Goal: Information Seeking & Learning: Find specific fact

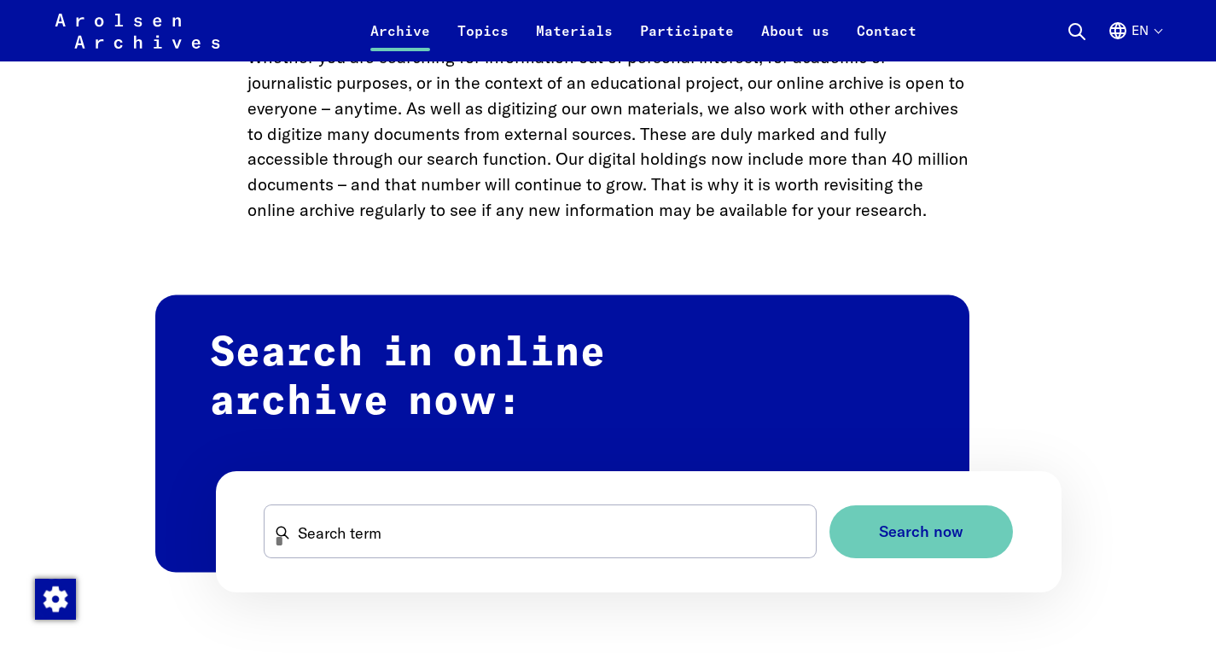
scroll to position [938, 0]
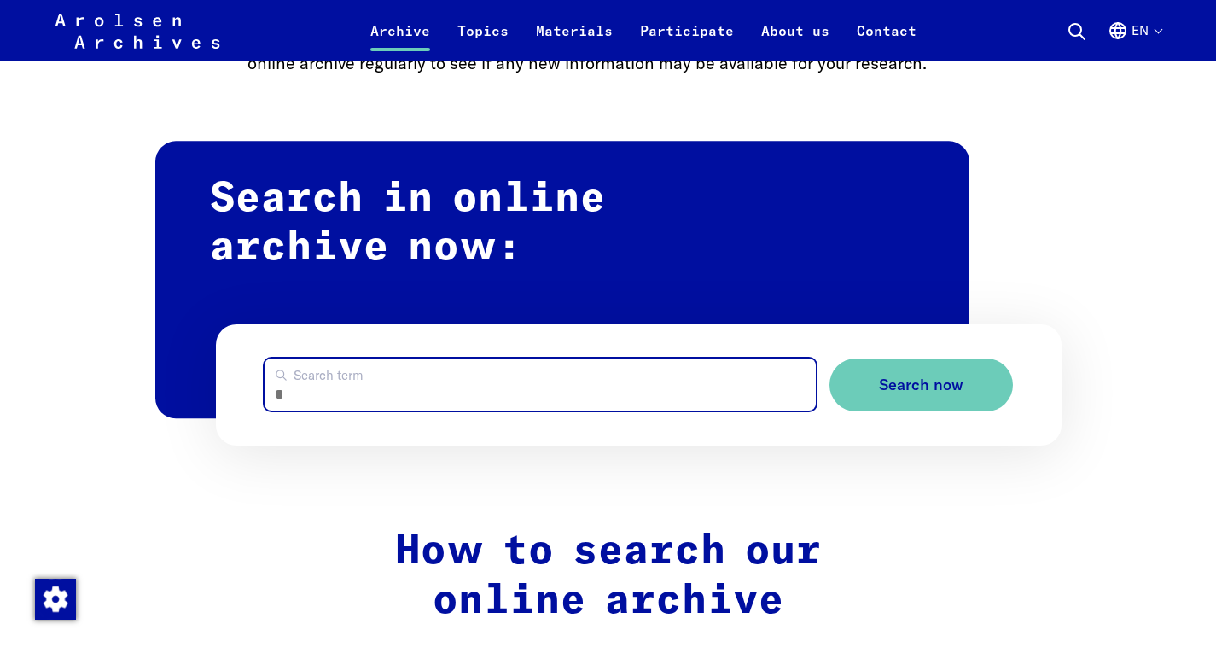
click at [415, 380] on input "Search term" at bounding box center [539, 384] width 551 height 52
type input "**********"
click at [829, 358] on button "Search now" at bounding box center [920, 385] width 183 height 54
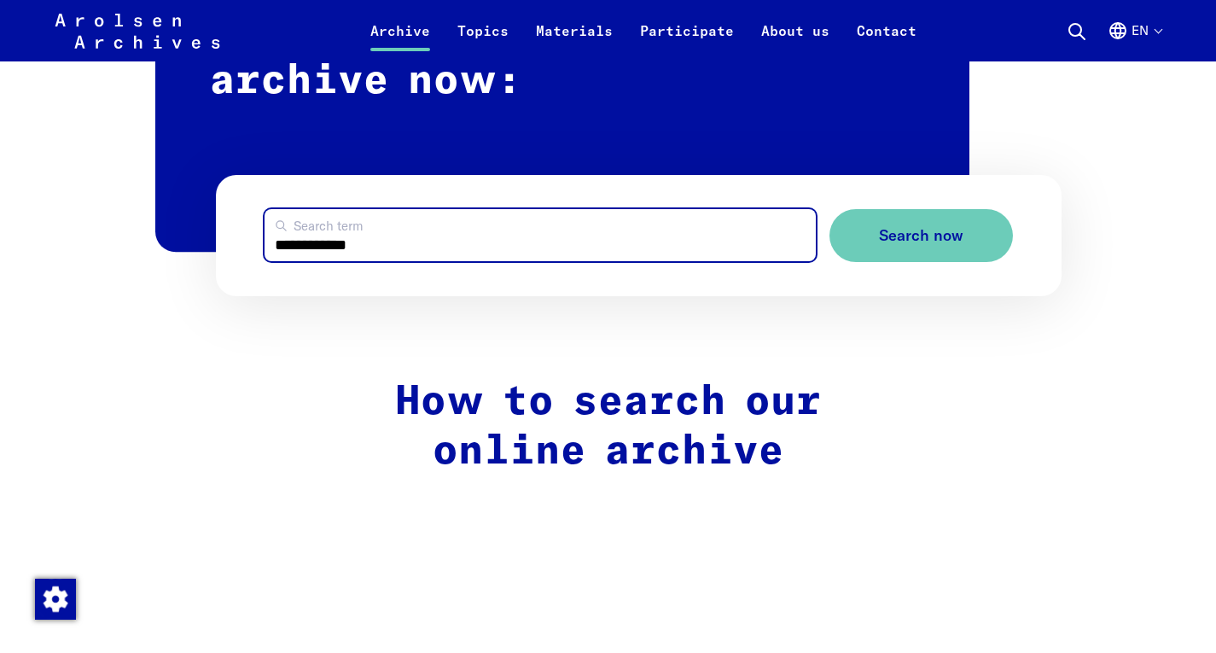
scroll to position [1109, 0]
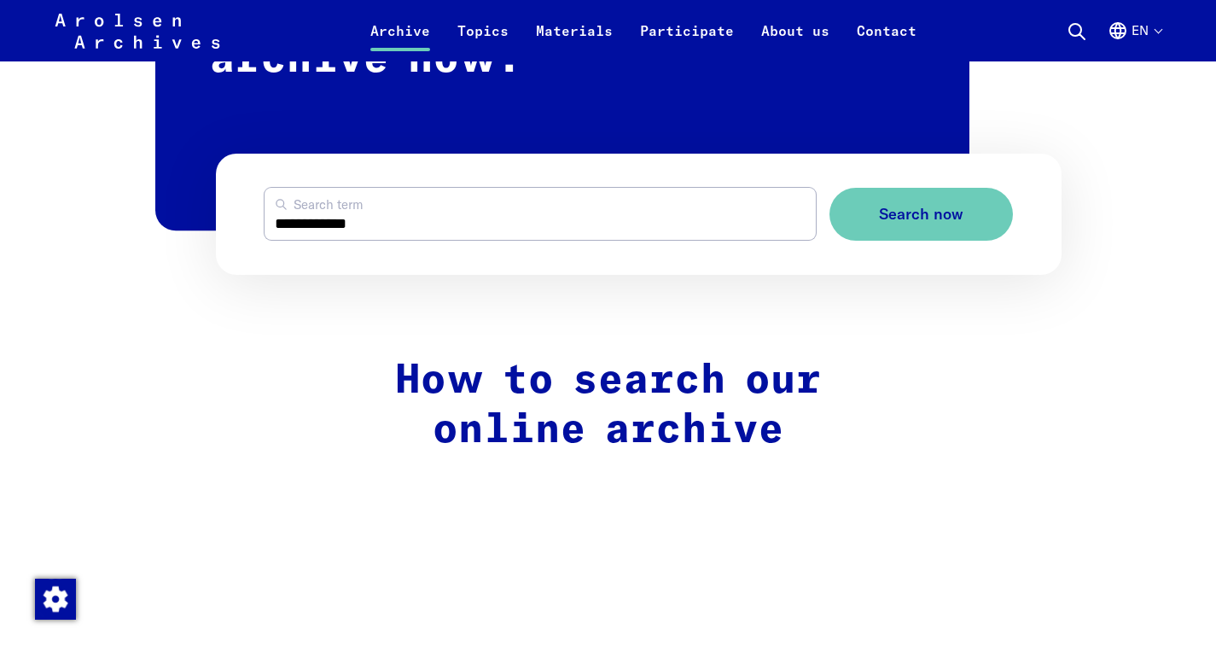
click at [860, 246] on form "**********" at bounding box center [638, 215] width 845 height 122
click at [876, 215] on span "Search now" at bounding box center [914, 215] width 84 height 18
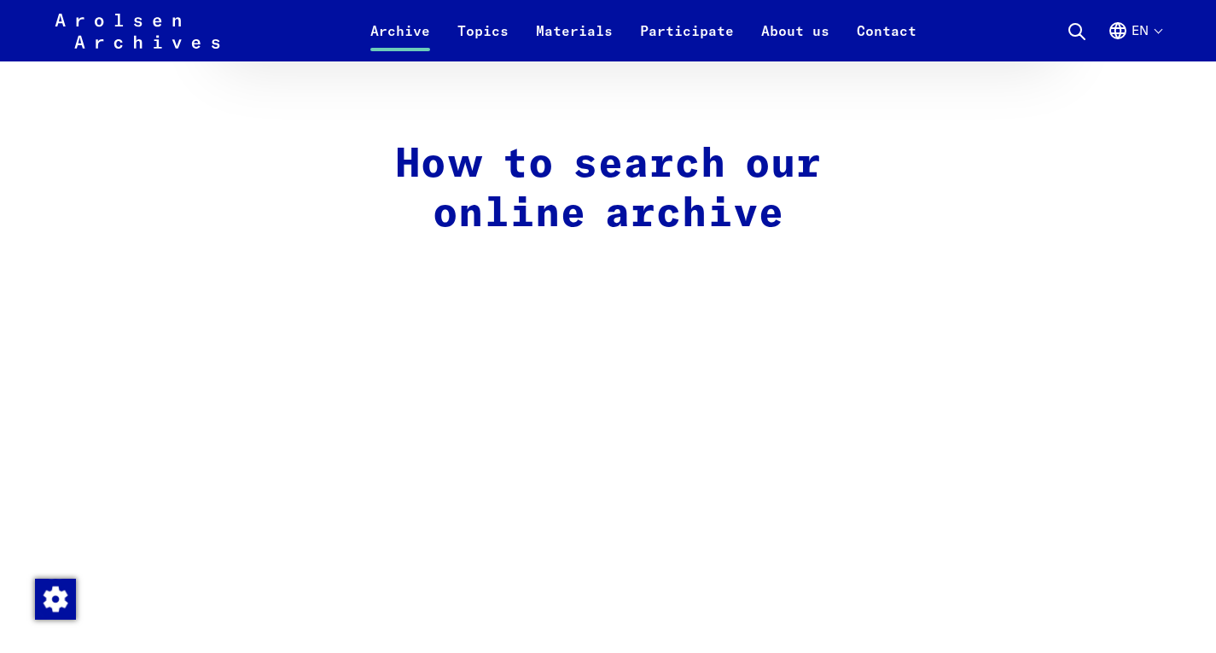
scroll to position [1024, 0]
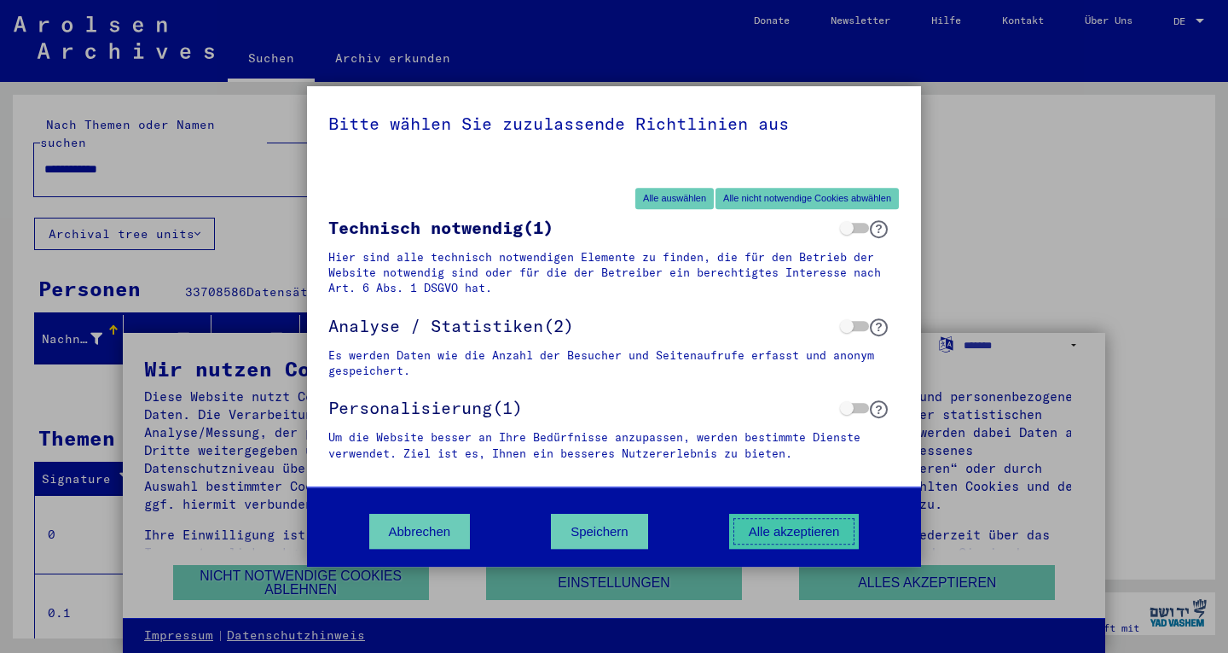
click at [763, 531] on button "Alle akzeptieren" at bounding box center [794, 530] width 131 height 35
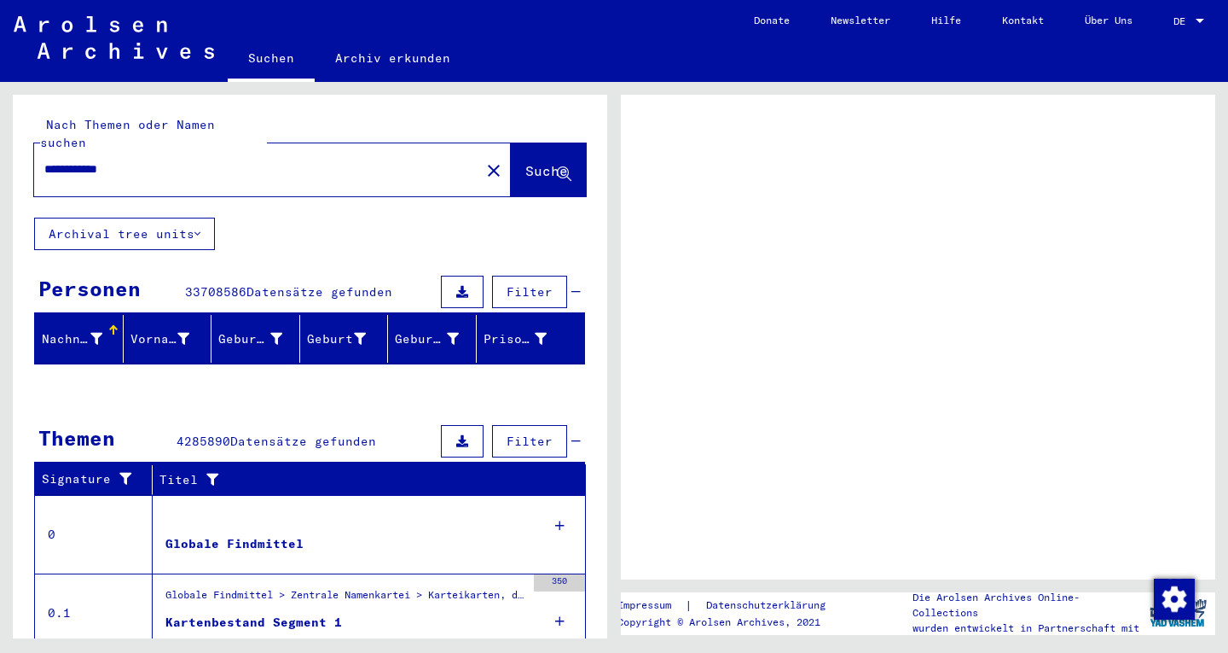
click at [525, 162] on span "Suche" at bounding box center [546, 170] width 43 height 17
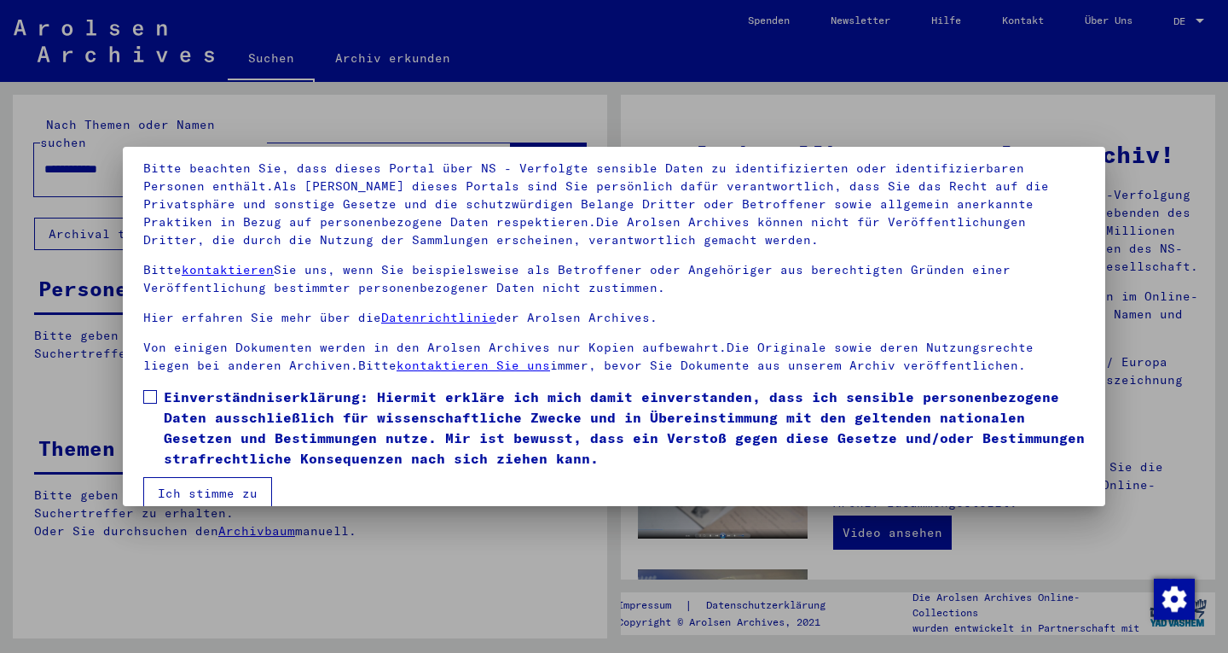
scroll to position [136, 0]
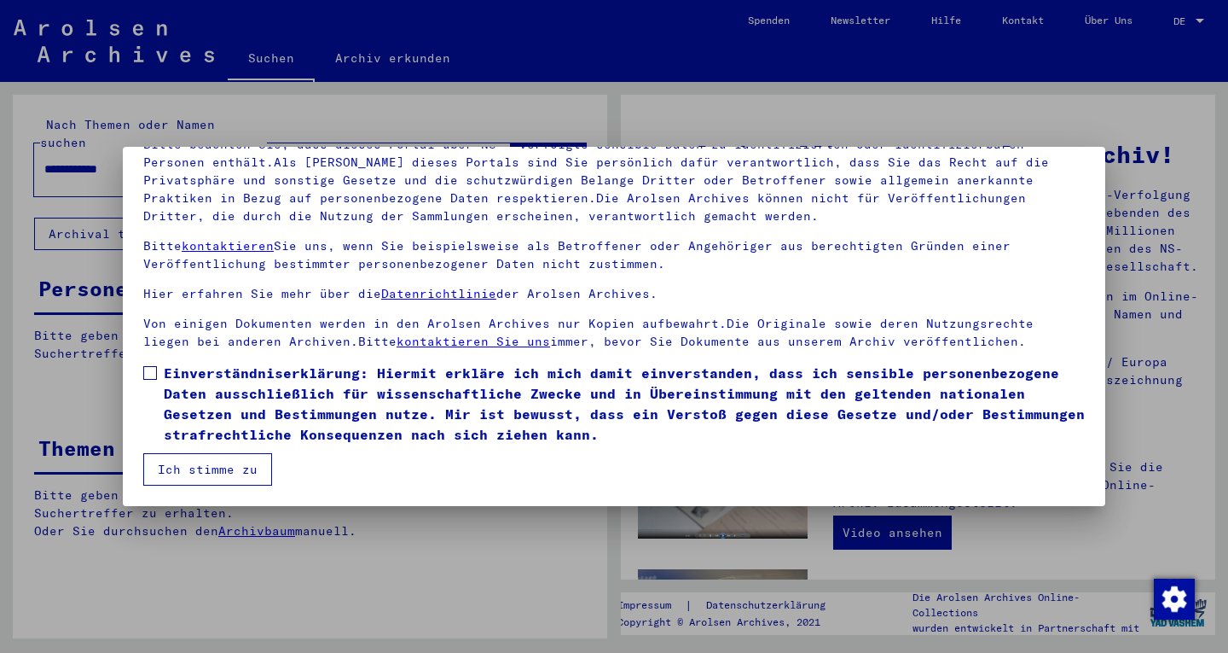
click at [235, 469] on button "Ich stimme zu" at bounding box center [207, 469] width 129 height 32
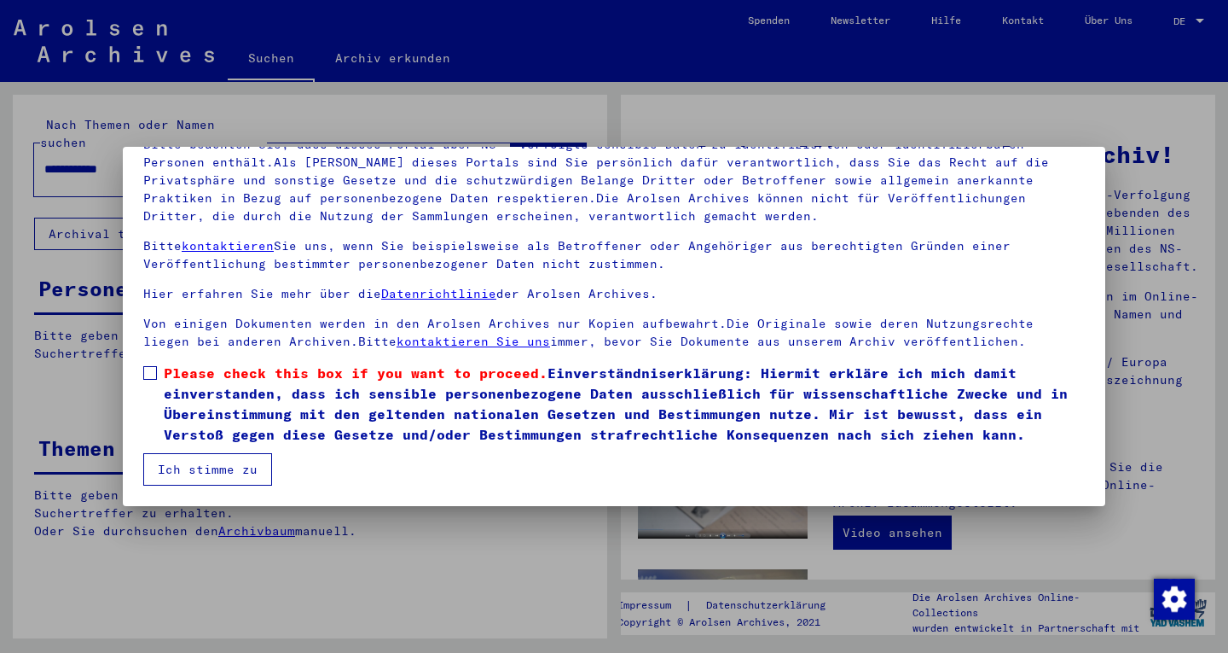
click at [147, 370] on span at bounding box center [150, 373] width 14 height 14
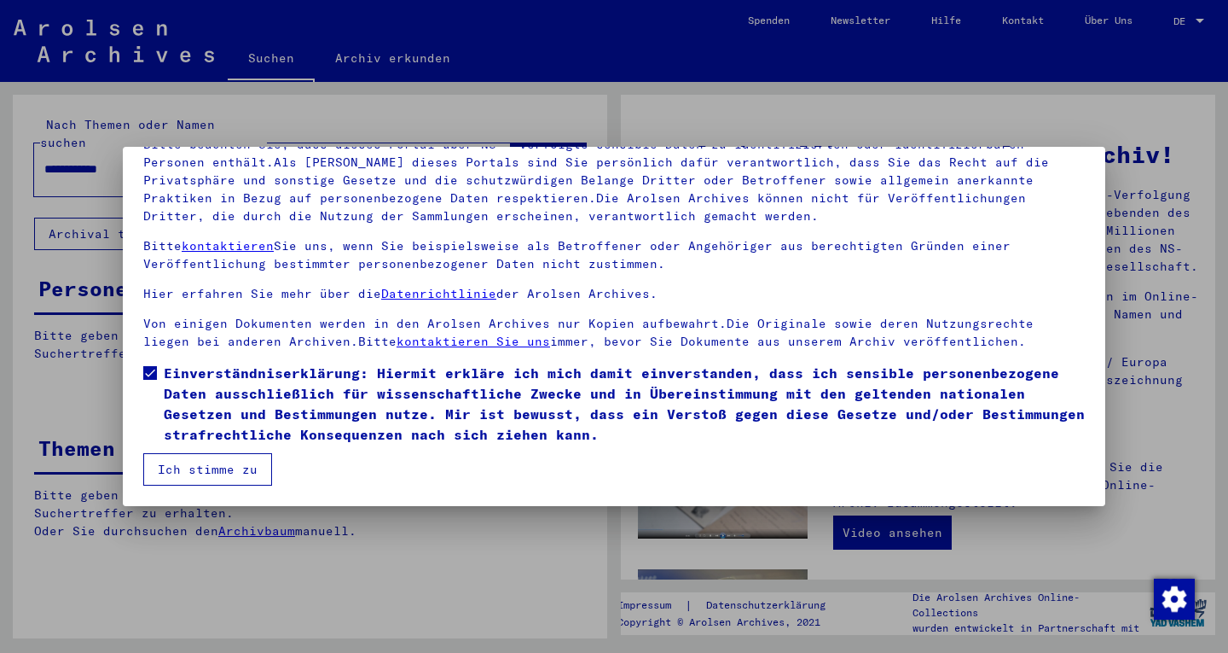
click at [206, 464] on button "Ich stimme zu" at bounding box center [207, 469] width 129 height 32
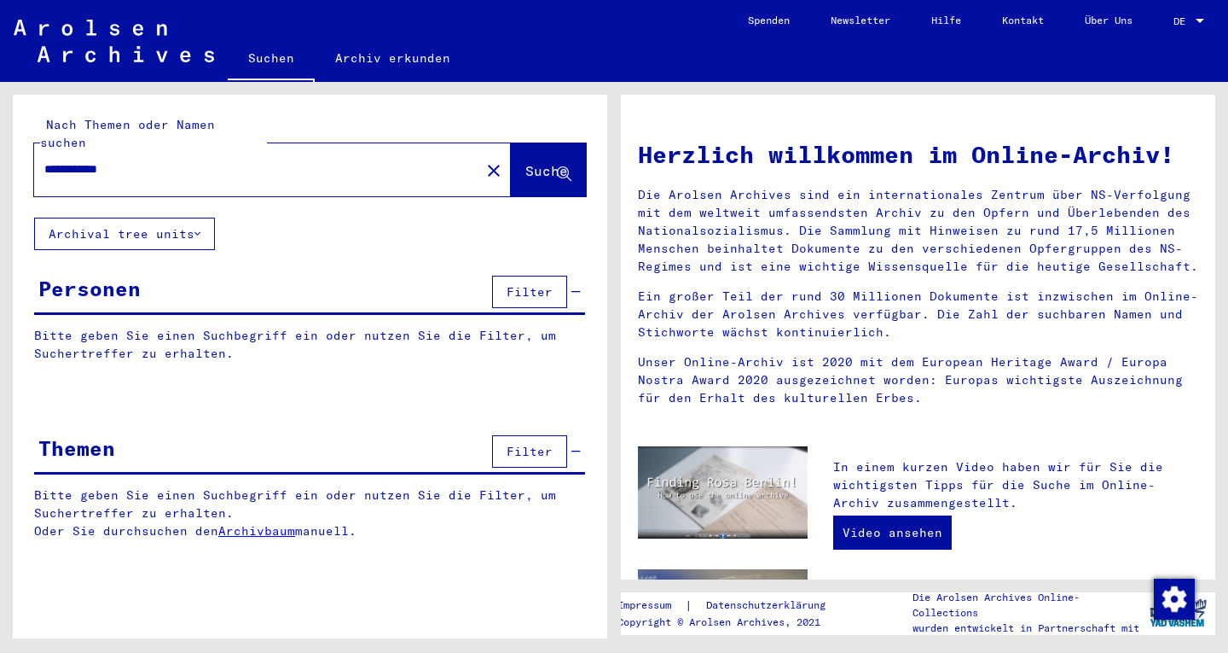
click at [123, 273] on div "Personen" at bounding box center [89, 288] width 102 height 31
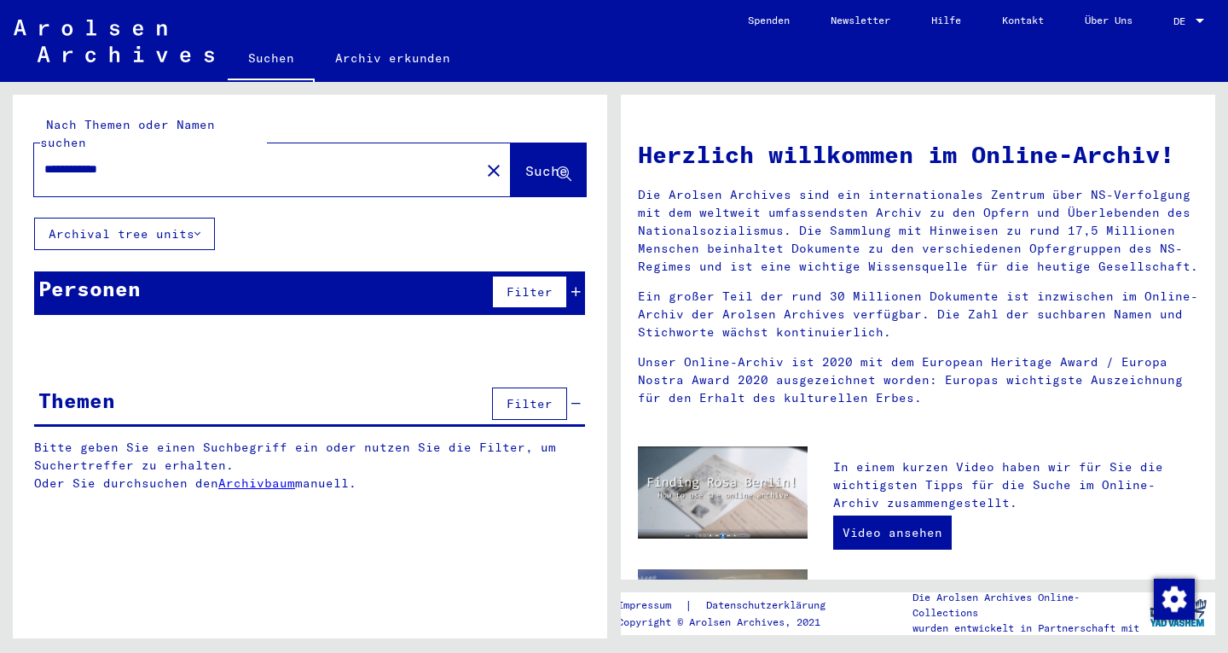
click at [123, 273] on div "Personen" at bounding box center [89, 288] width 102 height 31
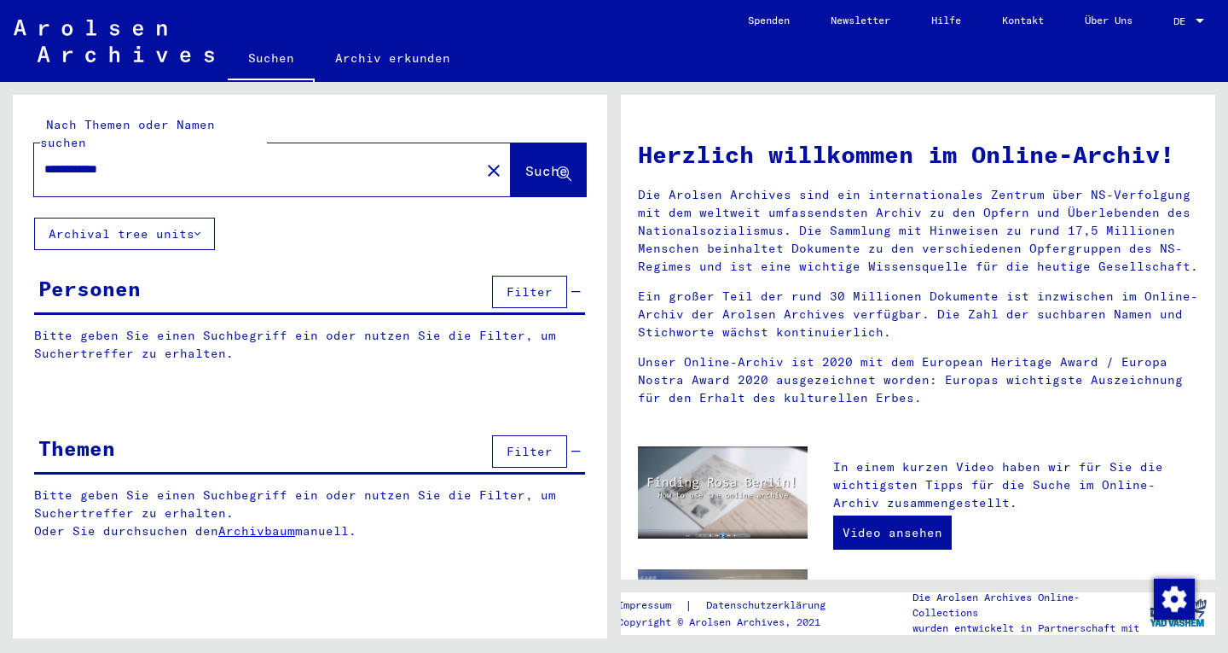
click at [125, 341] on p "Bitte geben Sie einen Suchbegriff ein oder nutzen Sie die Filter, um Suchertref…" at bounding box center [309, 345] width 551 height 36
click at [122, 335] on p "Bitte geben Sie einen Suchbegriff ein oder nutzen Sie die Filter, um Suchertref…" at bounding box center [309, 345] width 551 height 36
click at [204, 224] on button "Archival tree units" at bounding box center [124, 234] width 181 height 32
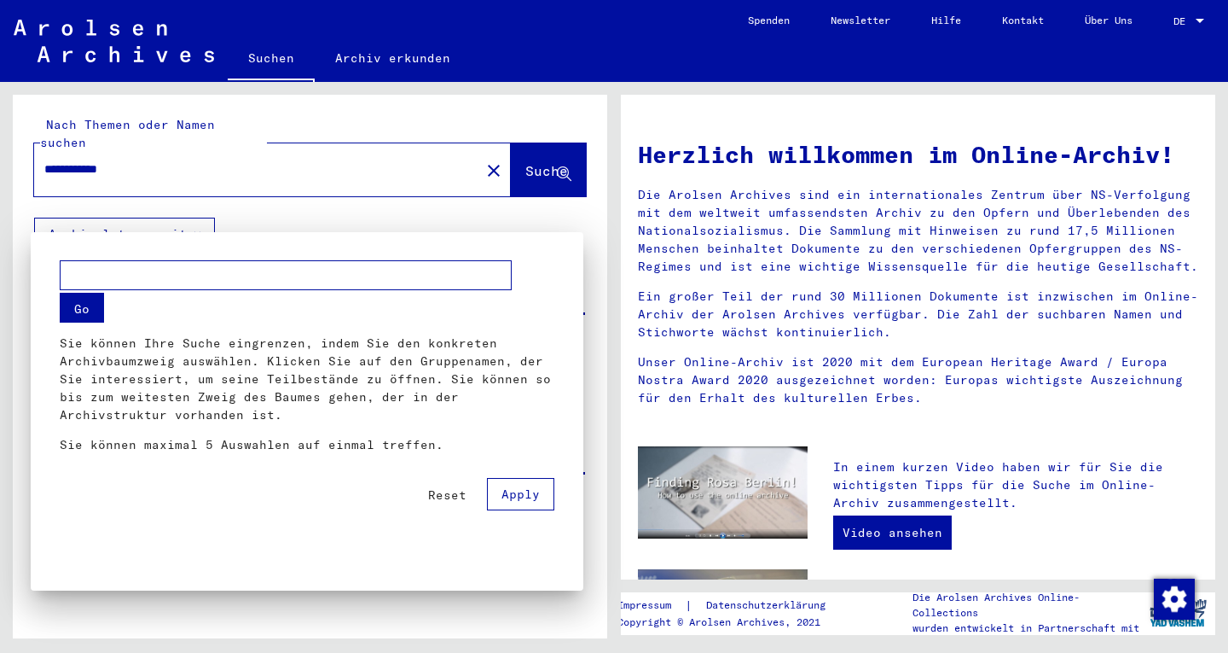
click at [94, 296] on button "Go" at bounding box center [82, 308] width 44 height 30
click at [113, 288] on input "text" at bounding box center [286, 275] width 452 height 30
click at [444, 502] on button "Reset" at bounding box center [448, 494] width 66 height 31
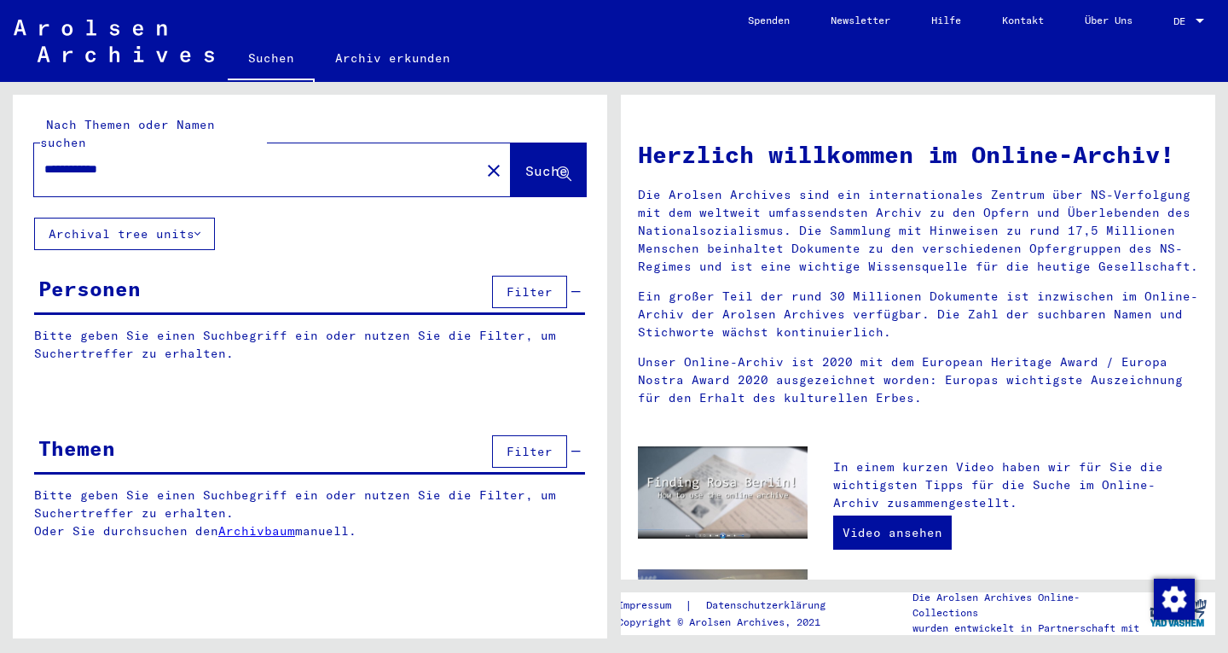
click at [525, 162] on span "Suche" at bounding box center [546, 170] width 43 height 17
click at [313, 160] on input "**********" at bounding box center [251, 169] width 415 height 18
type input "**********"
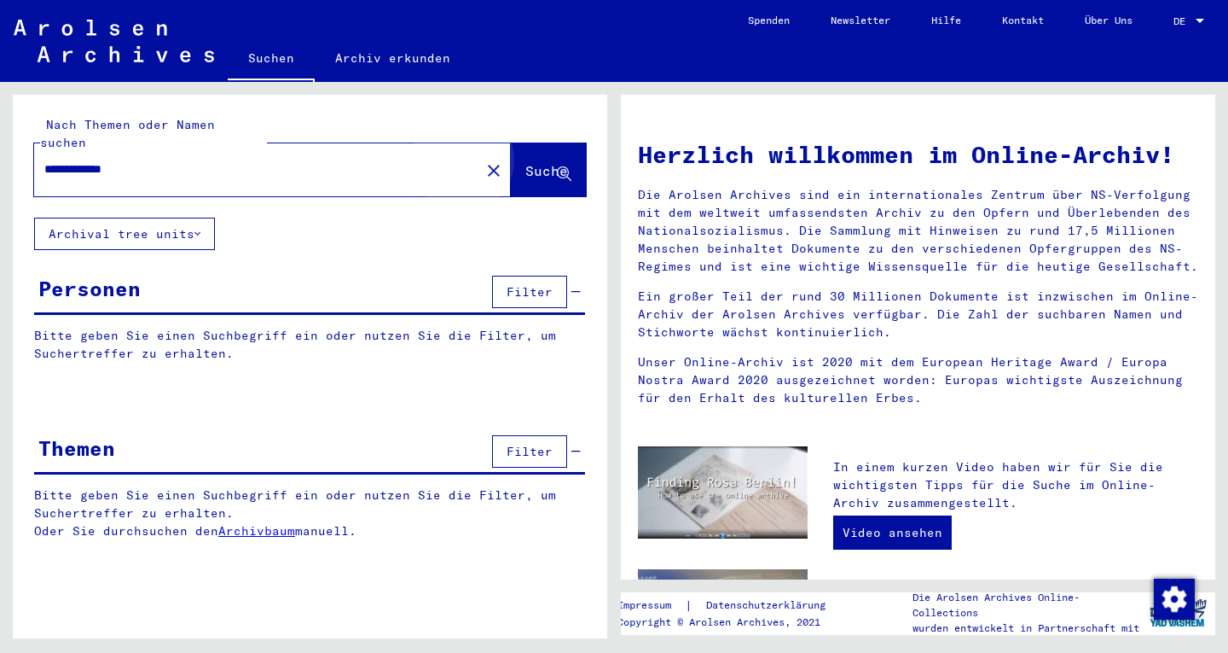
click at [525, 163] on span "Suche" at bounding box center [548, 172] width 46 height 18
click at [572, 145] on button "Suche" at bounding box center [548, 169] width 75 height 53
